Goal: Transaction & Acquisition: Purchase product/service

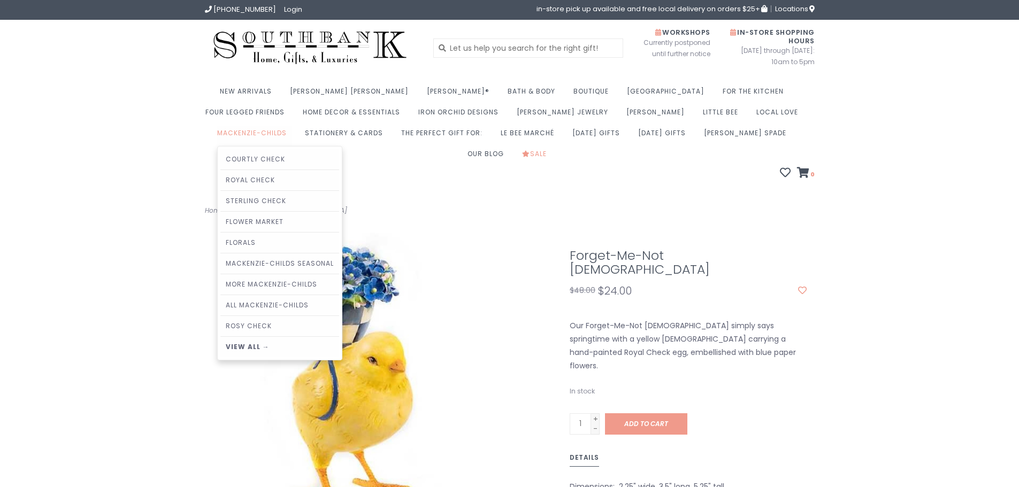
click at [292, 126] on link "MacKenzie-Childs" at bounding box center [254, 136] width 75 height 21
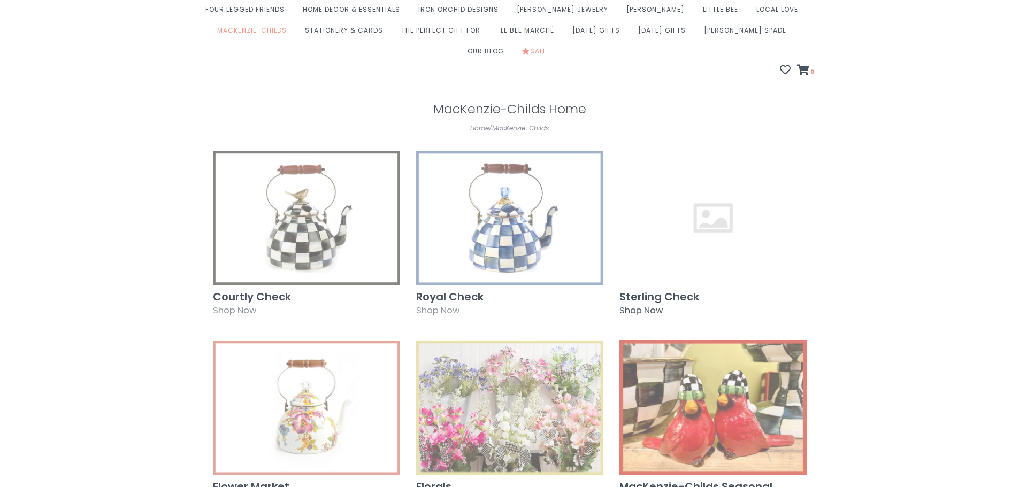
scroll to position [107, 0]
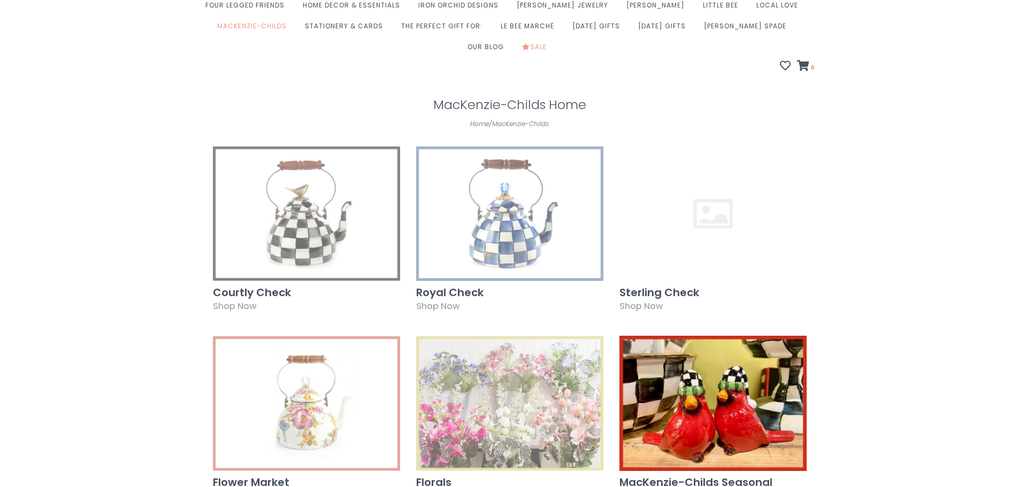
click at [714, 358] on img at bounding box center [712, 403] width 187 height 135
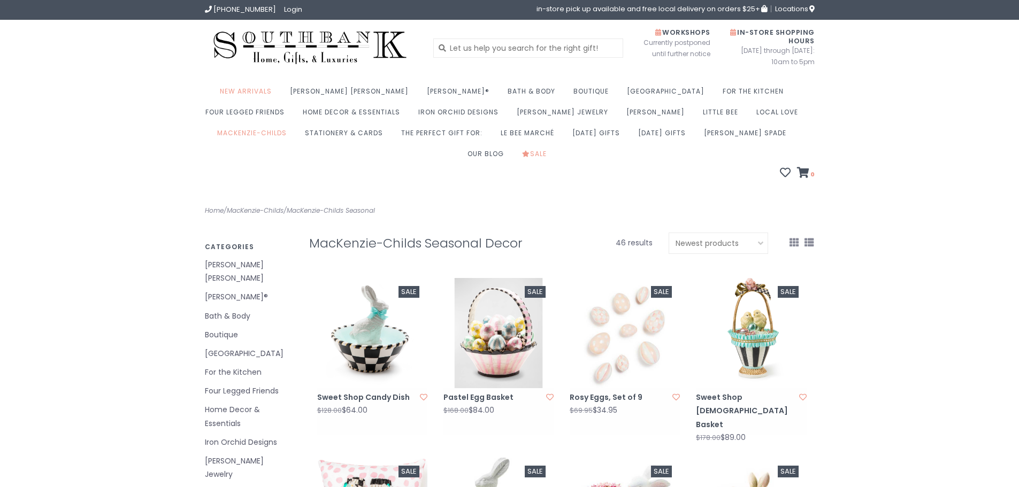
click at [753, 233] on select "Default Most viewed Newest products Lowest price Highest price Name ascending N…" at bounding box center [718, 243] width 100 height 21
select select "lowest"
click at [668, 233] on select "Default Most viewed Newest products Lowest price Highest price Name ascending N…" at bounding box center [718, 243] width 100 height 21
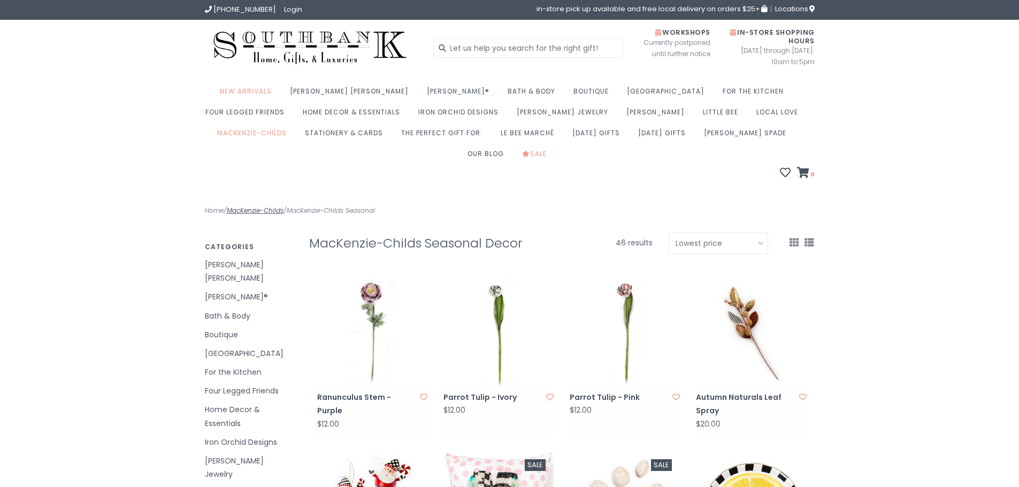
click at [257, 206] on link "MacKenzie-Childs" at bounding box center [255, 210] width 57 height 9
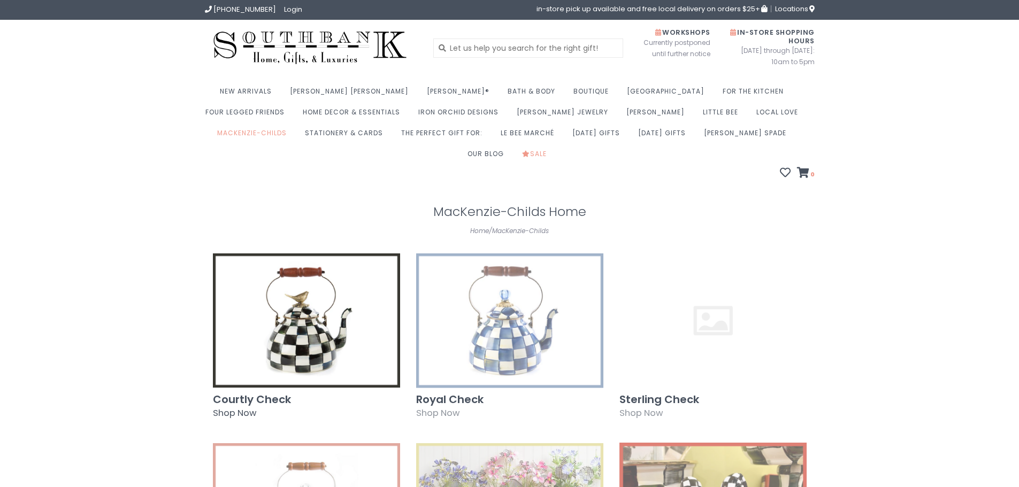
click at [320, 274] on img at bounding box center [306, 320] width 187 height 135
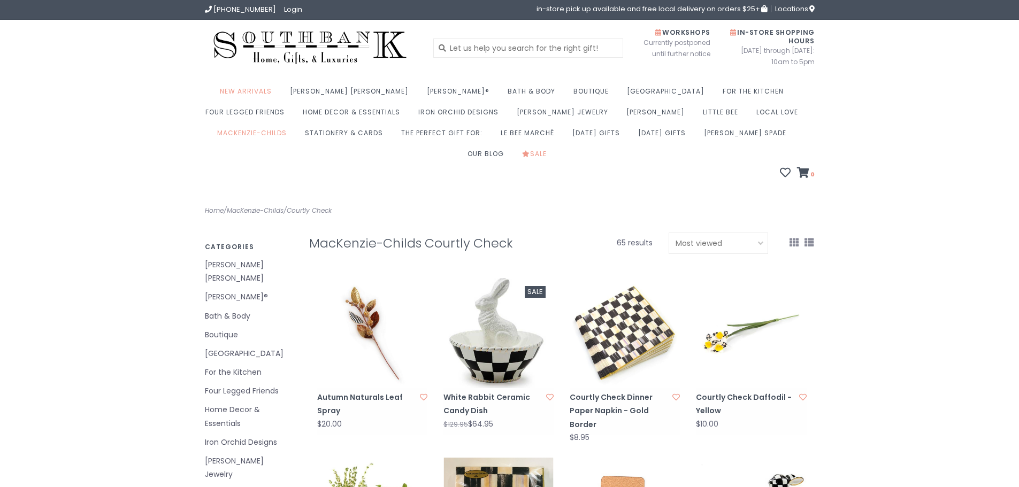
click at [742, 233] on select "Default Most viewed Newest products Lowest price Highest price Name ascending N…" at bounding box center [718, 243] width 100 height 21
select select "lowest"
click at [668, 233] on select "Default Most viewed Newest products Lowest price Highest price Name ascending N…" at bounding box center [718, 243] width 100 height 21
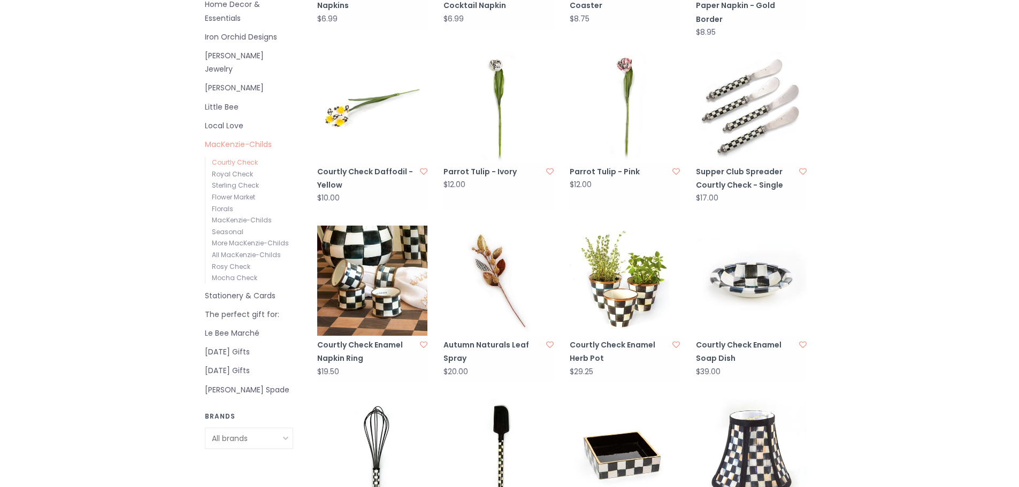
scroll to position [428, 0]
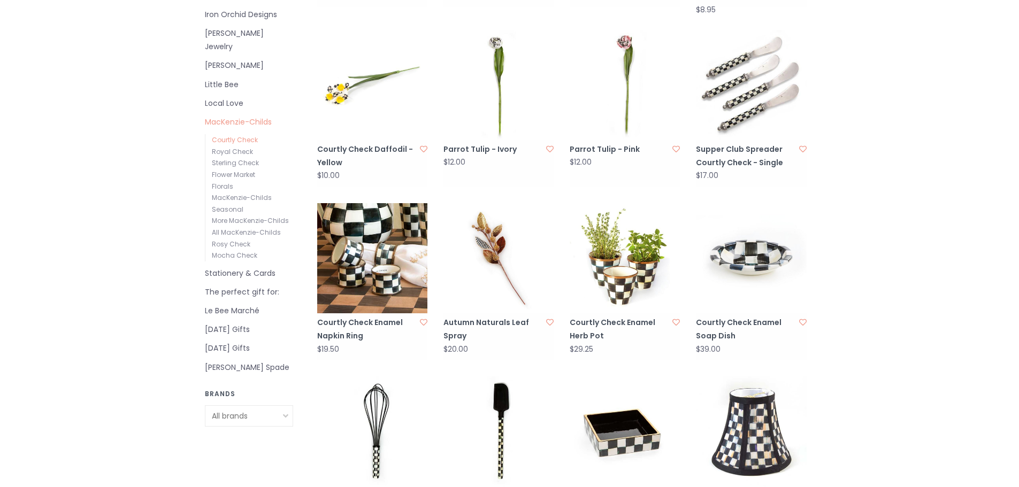
click at [614, 316] on link "Courtly Check Enamel Herb Pot" at bounding box center [618, 329] width 99 height 27
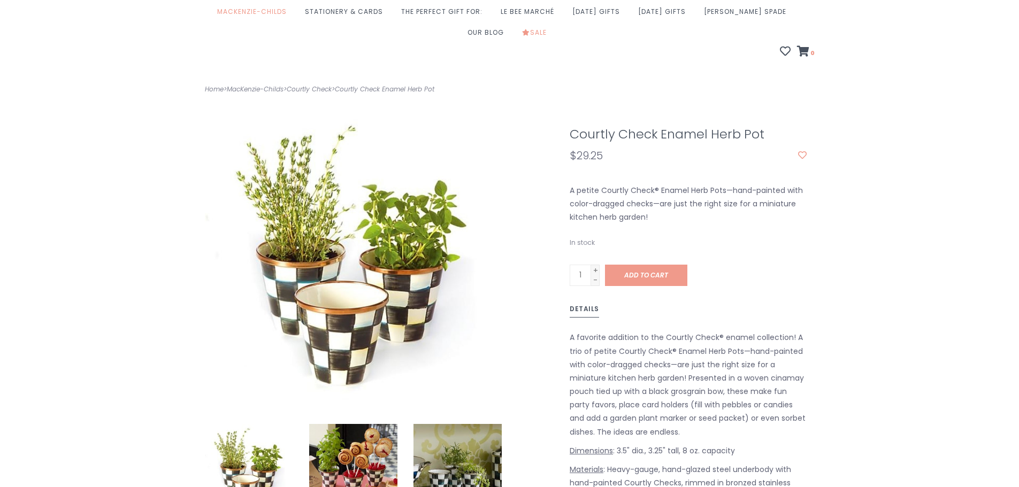
scroll to position [160, 0]
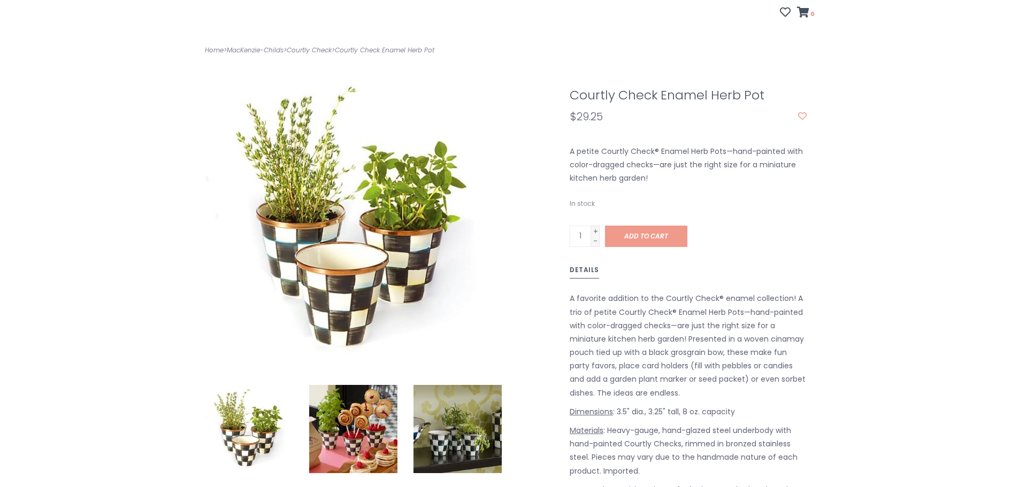
drag, startPoint x: 770, startPoint y: 79, endPoint x: 569, endPoint y: 80, distance: 200.5
click at [569, 88] on h1 "Courtly Check Enamel Herb Pot" at bounding box center [687, 95] width 237 height 14
copy h1 "Courtly Check Enamel Herb Pot"
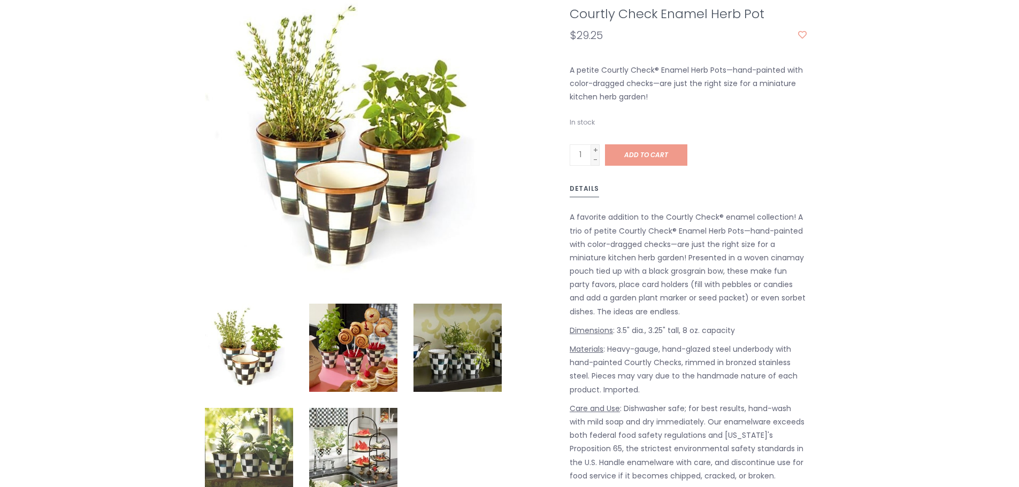
scroll to position [267, 0]
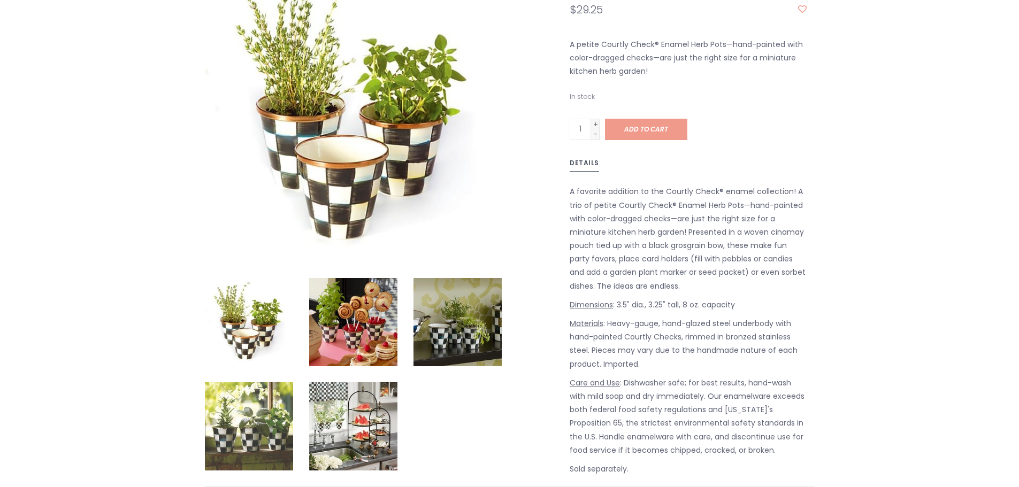
click at [332, 320] on img at bounding box center [353, 322] width 88 height 88
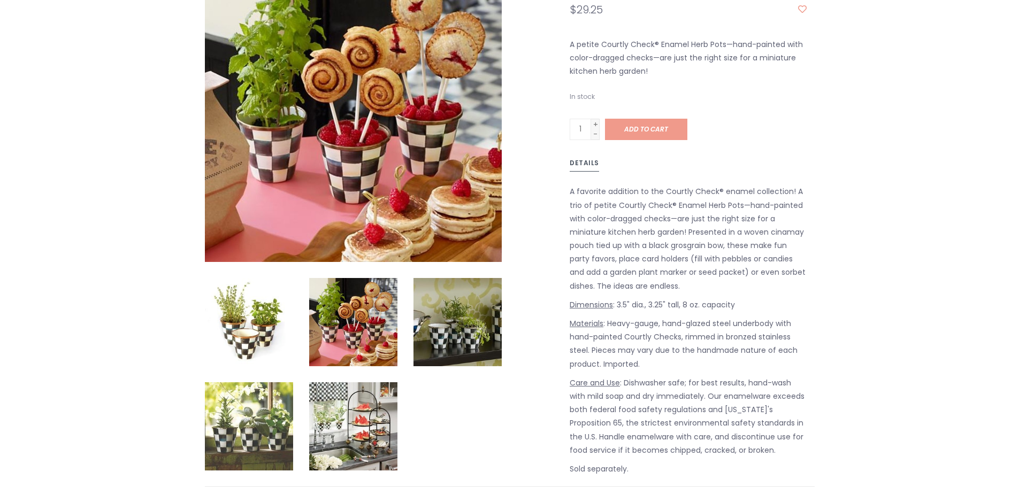
click at [269, 395] on img at bounding box center [249, 426] width 88 height 88
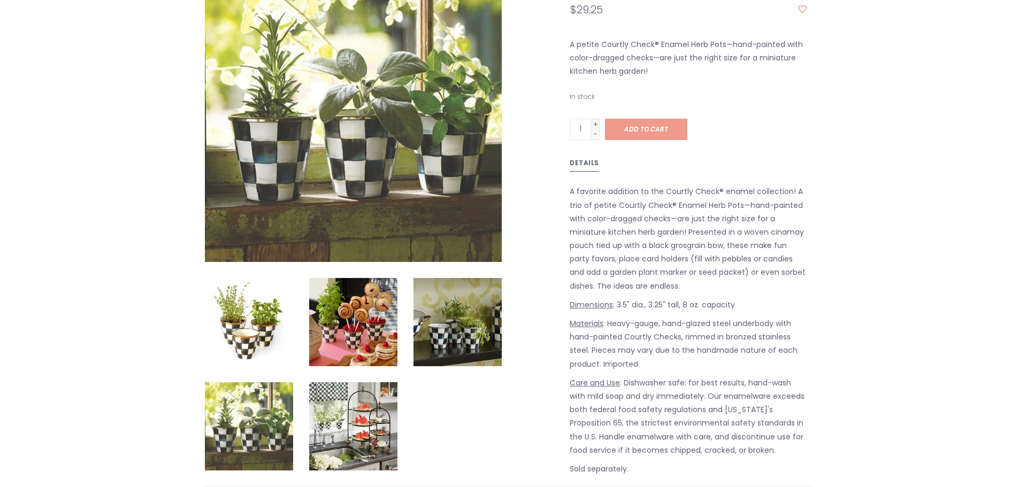
click at [265, 334] on img at bounding box center [249, 322] width 88 height 88
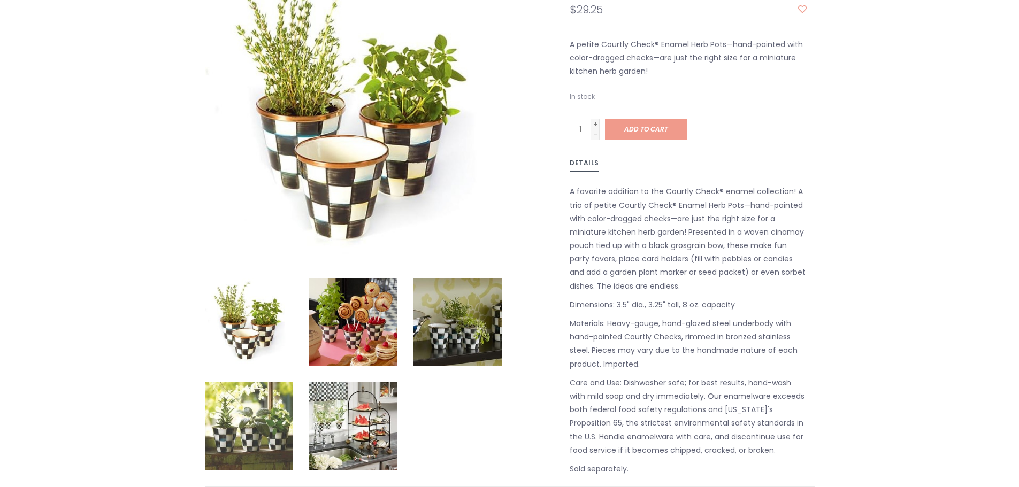
click at [350, 292] on img at bounding box center [353, 322] width 88 height 88
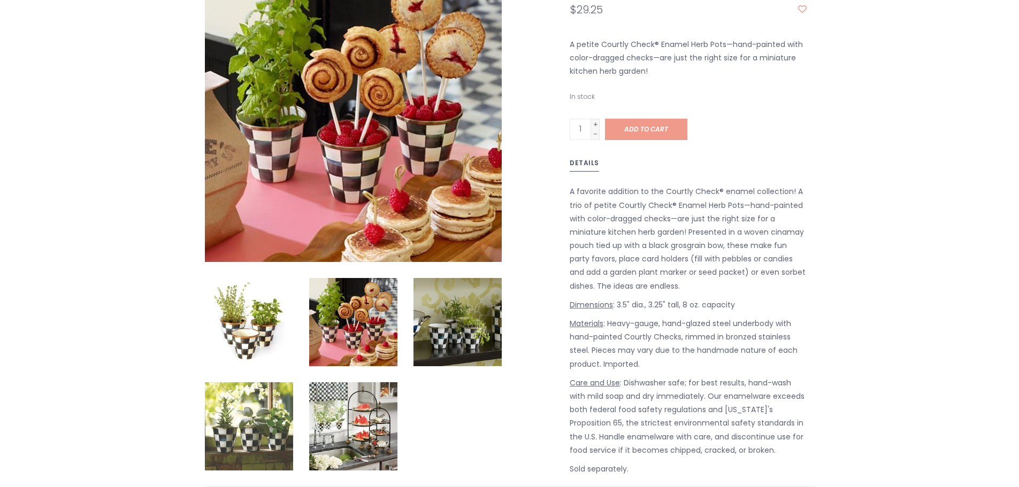
click at [453, 291] on img at bounding box center [457, 322] width 88 height 88
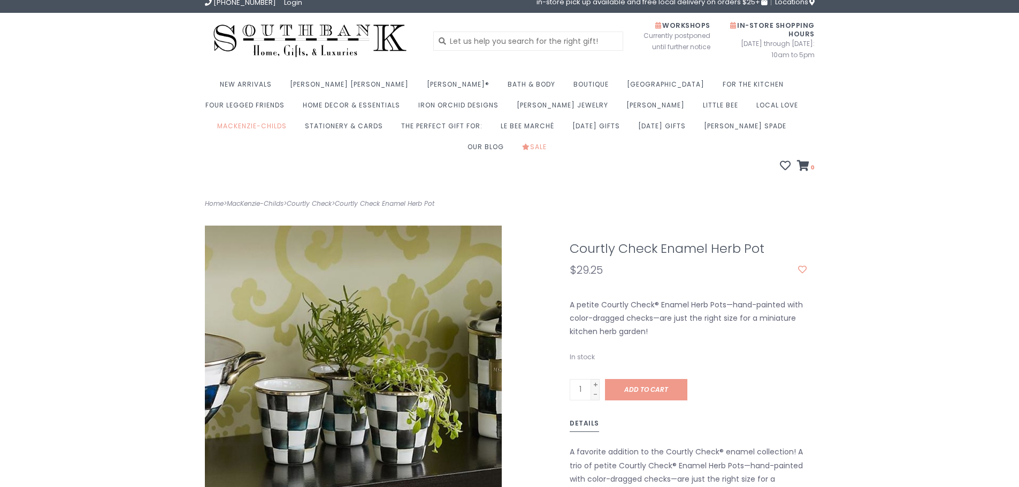
scroll to position [0, 0]
